Goal: Task Accomplishment & Management: Manage account settings

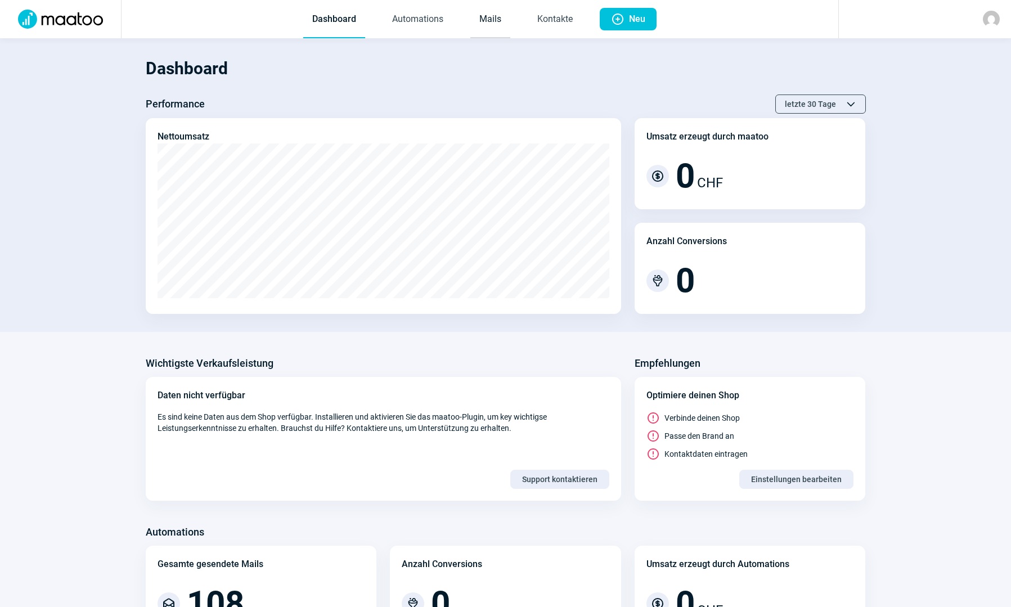
click at [491, 19] on link "Mails" at bounding box center [490, 19] width 40 height 37
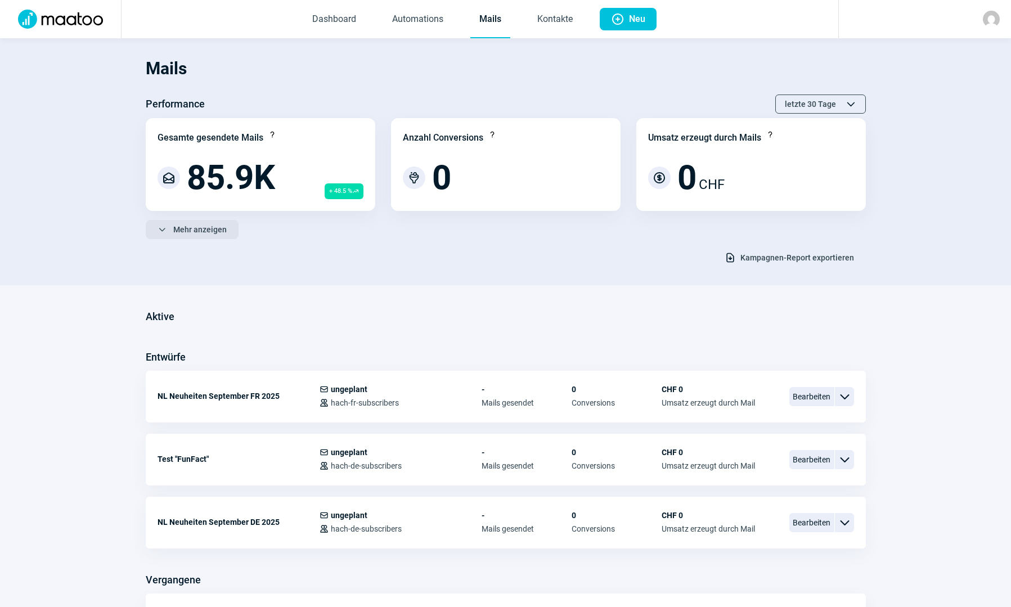
click at [207, 233] on span "Mehr anzeigen" at bounding box center [199, 230] width 53 height 18
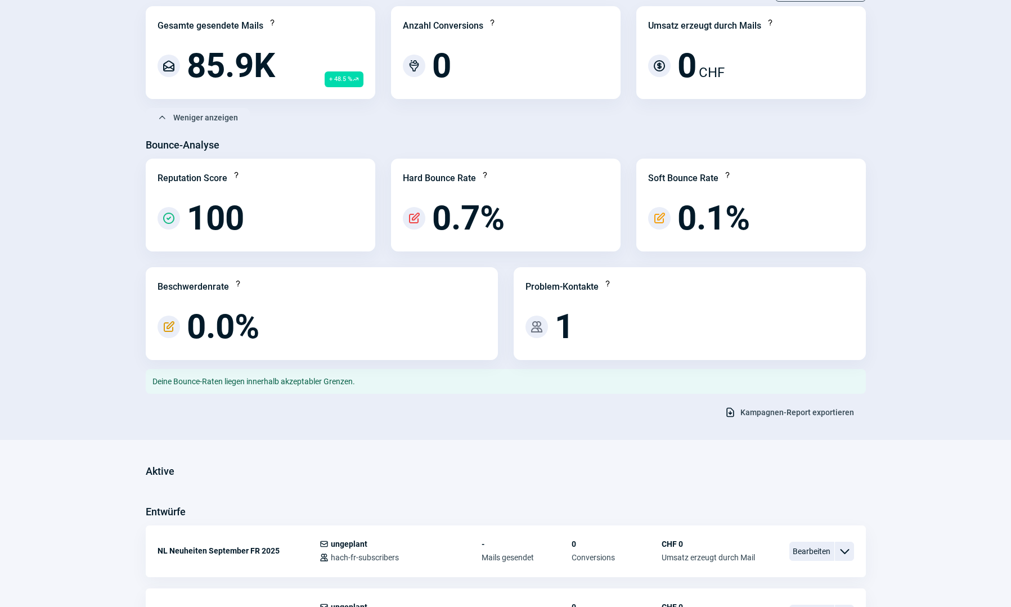
scroll to position [113, 0]
click at [779, 413] on span "Kampagnen-Report exportieren" at bounding box center [797, 412] width 114 height 18
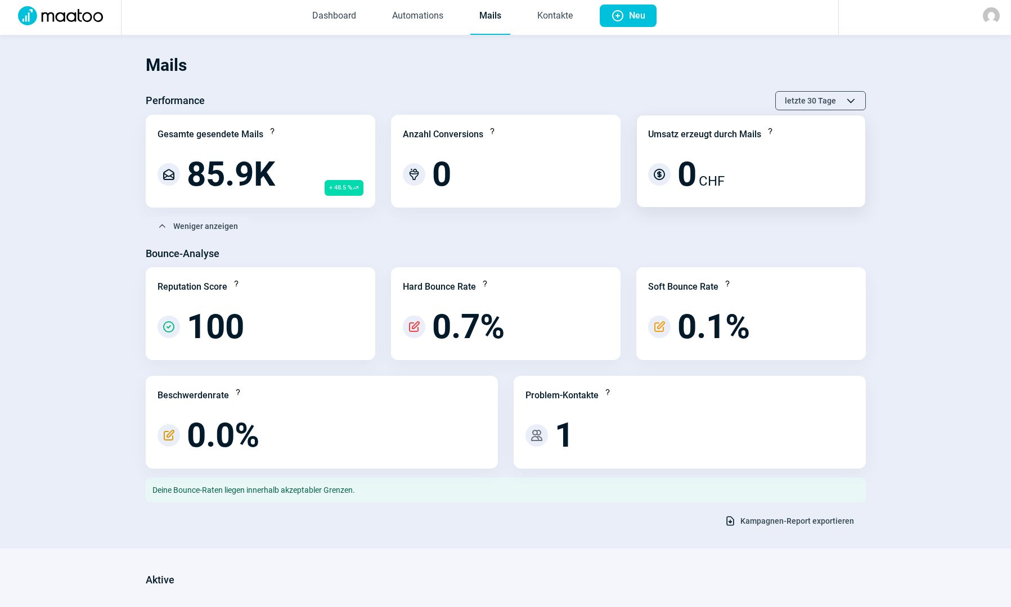
scroll to position [0, 0]
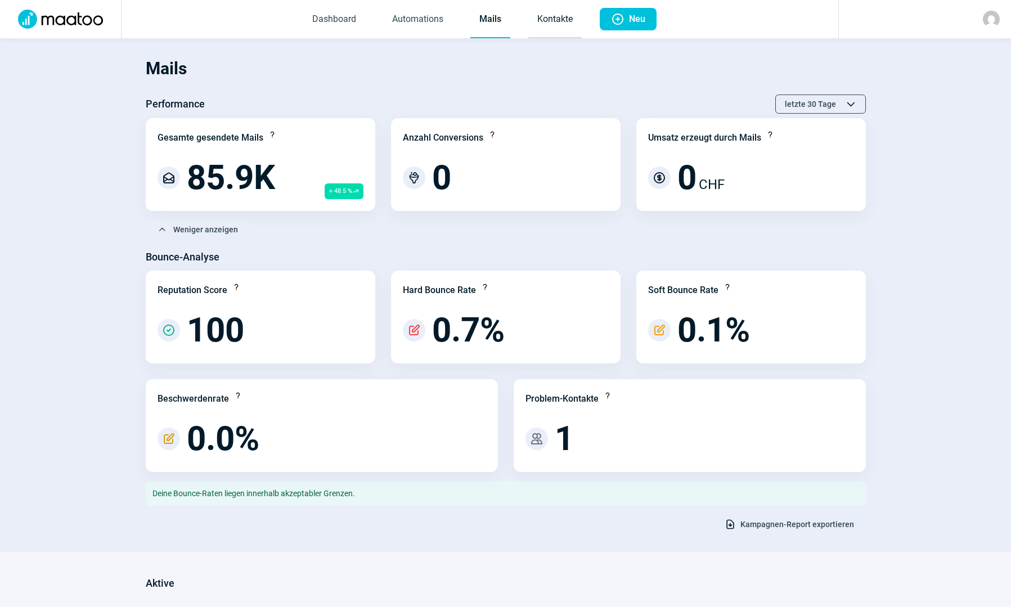
click at [565, 21] on link "Kontakte" at bounding box center [554, 19] width 53 height 37
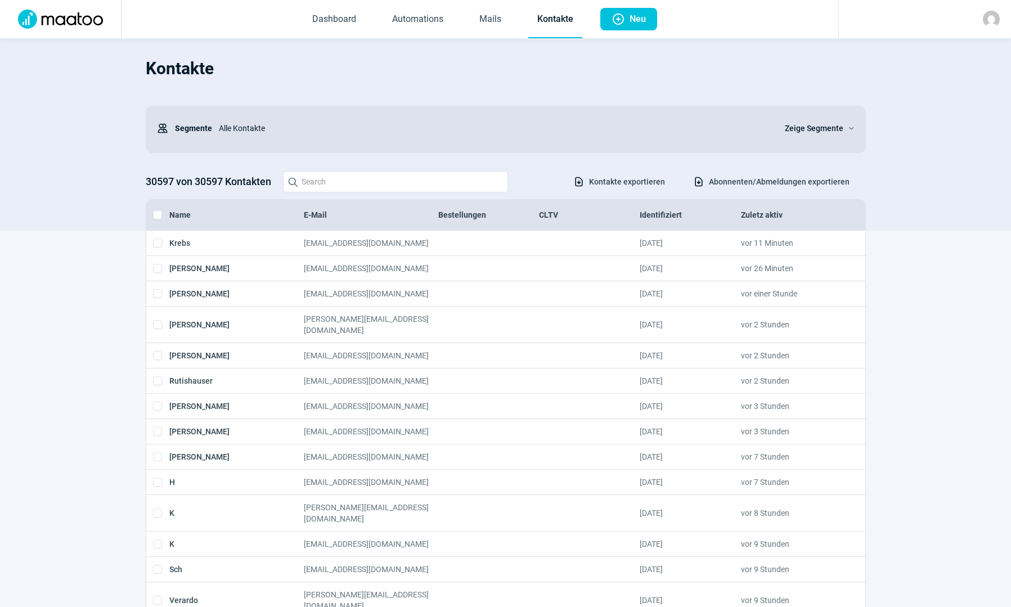
click at [732, 189] on span "Abonnenten/Abmeldungen exportieren" at bounding box center [779, 182] width 141 height 18
click at [775, 127] on div "Users icon Segmente Alle Kontakte Zeige Segmente ChevronDown icon" at bounding box center [506, 128] width 698 height 23
click at [795, 128] on span "Zeige Segmente" at bounding box center [814, 129] width 59 height 14
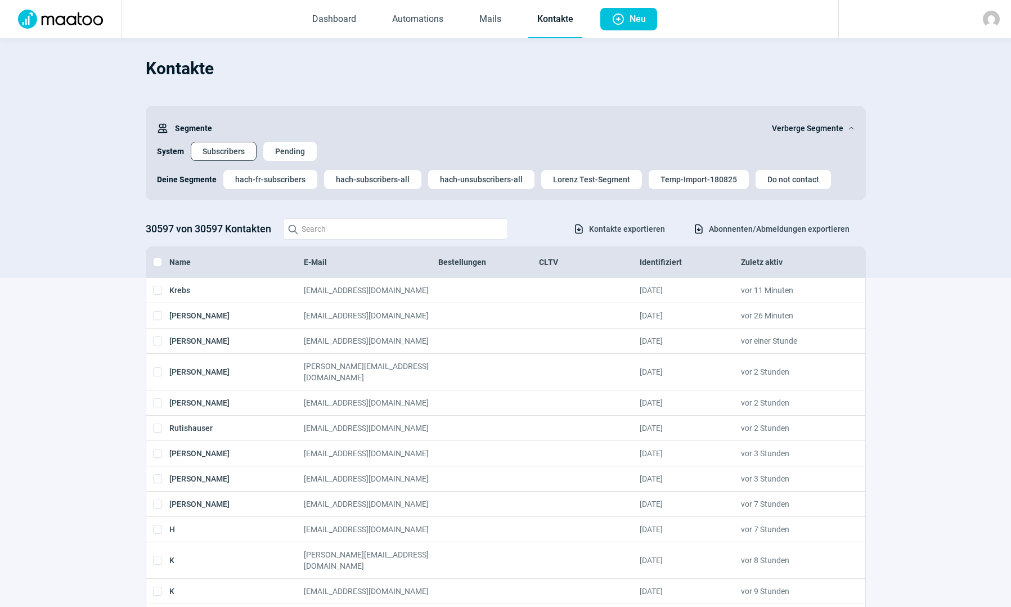
click at [212, 145] on span "Subscribers" at bounding box center [224, 151] width 42 height 18
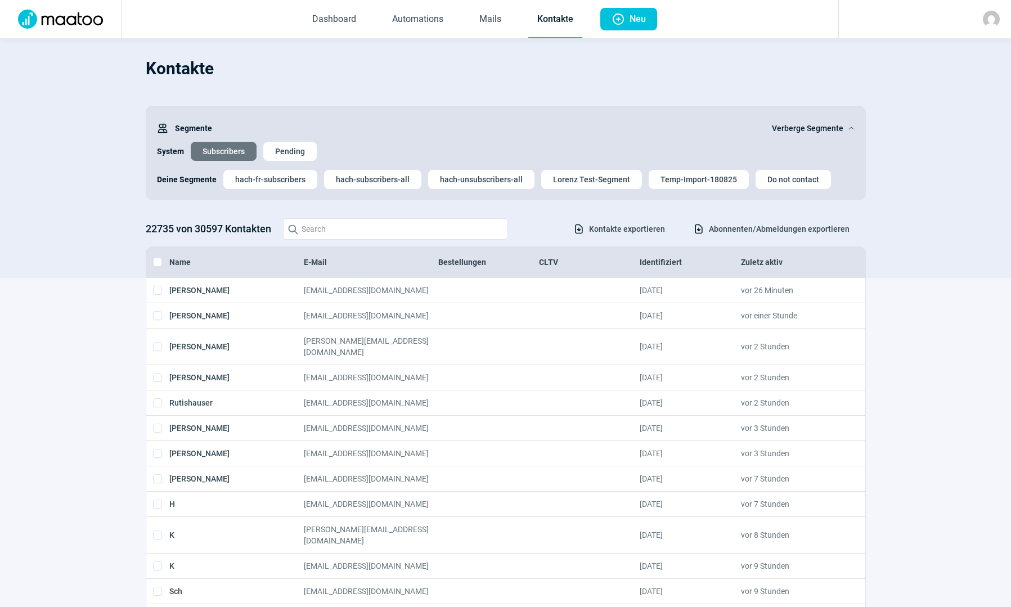
click at [986, 21] on img at bounding box center [991, 19] width 17 height 17
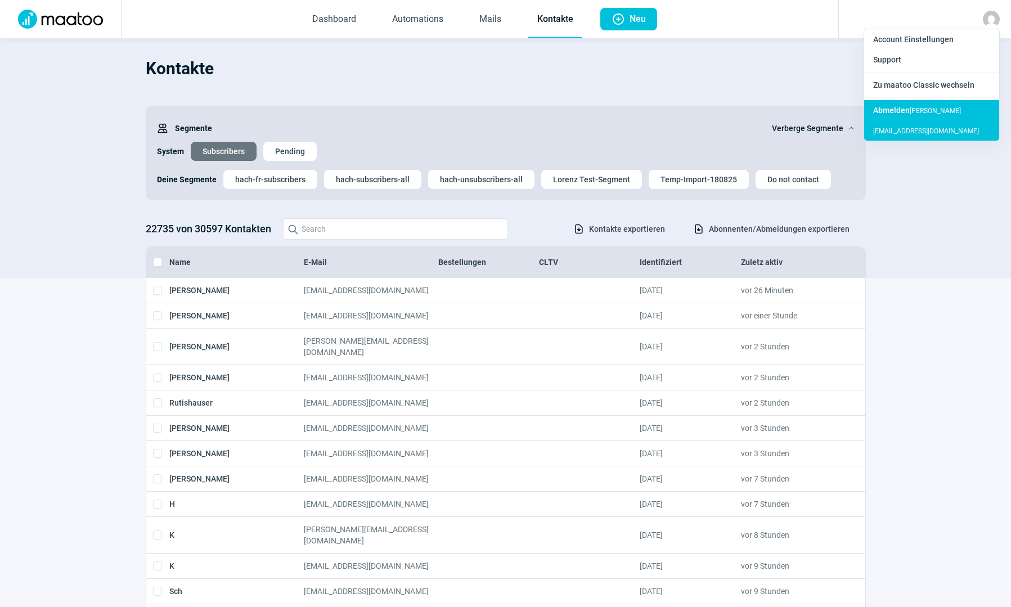
click at [891, 127] on div "Abmelden tobias.baehler@kellerfahnen.ch" at bounding box center [931, 120] width 135 height 41
